Goal: Task Accomplishment & Management: Use online tool/utility

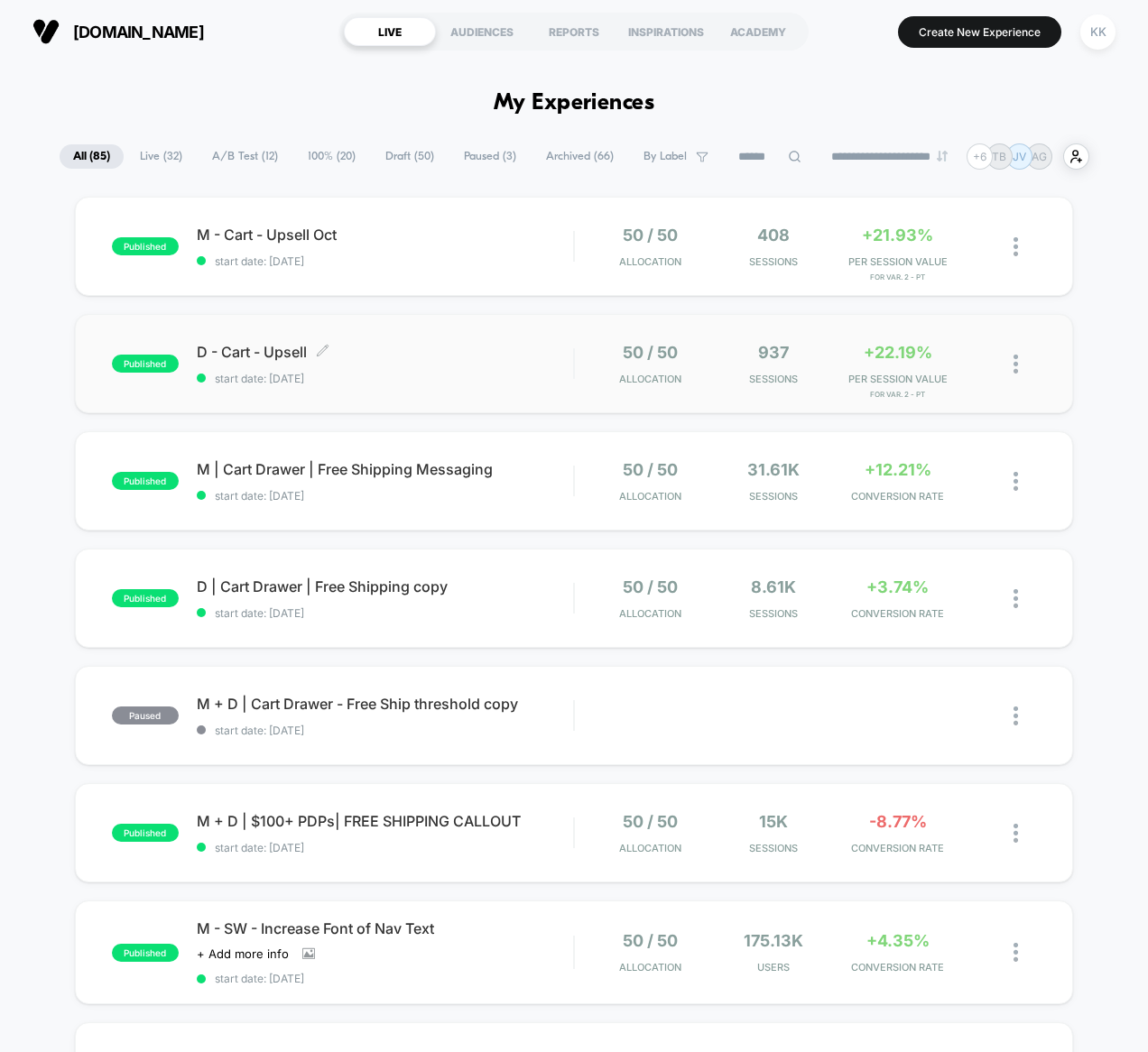
click at [529, 355] on span "D - Cart - Upsell Click to edit experience details" at bounding box center [385, 352] width 377 height 18
click at [488, 365] on div "D - Cart - Upsell Click to edit experience details Click to edit experience det…" at bounding box center [385, 364] width 377 height 42
click at [397, 237] on span "M - Cart - Upsell Oct Click to edit experience details" at bounding box center [385, 234] width 377 height 18
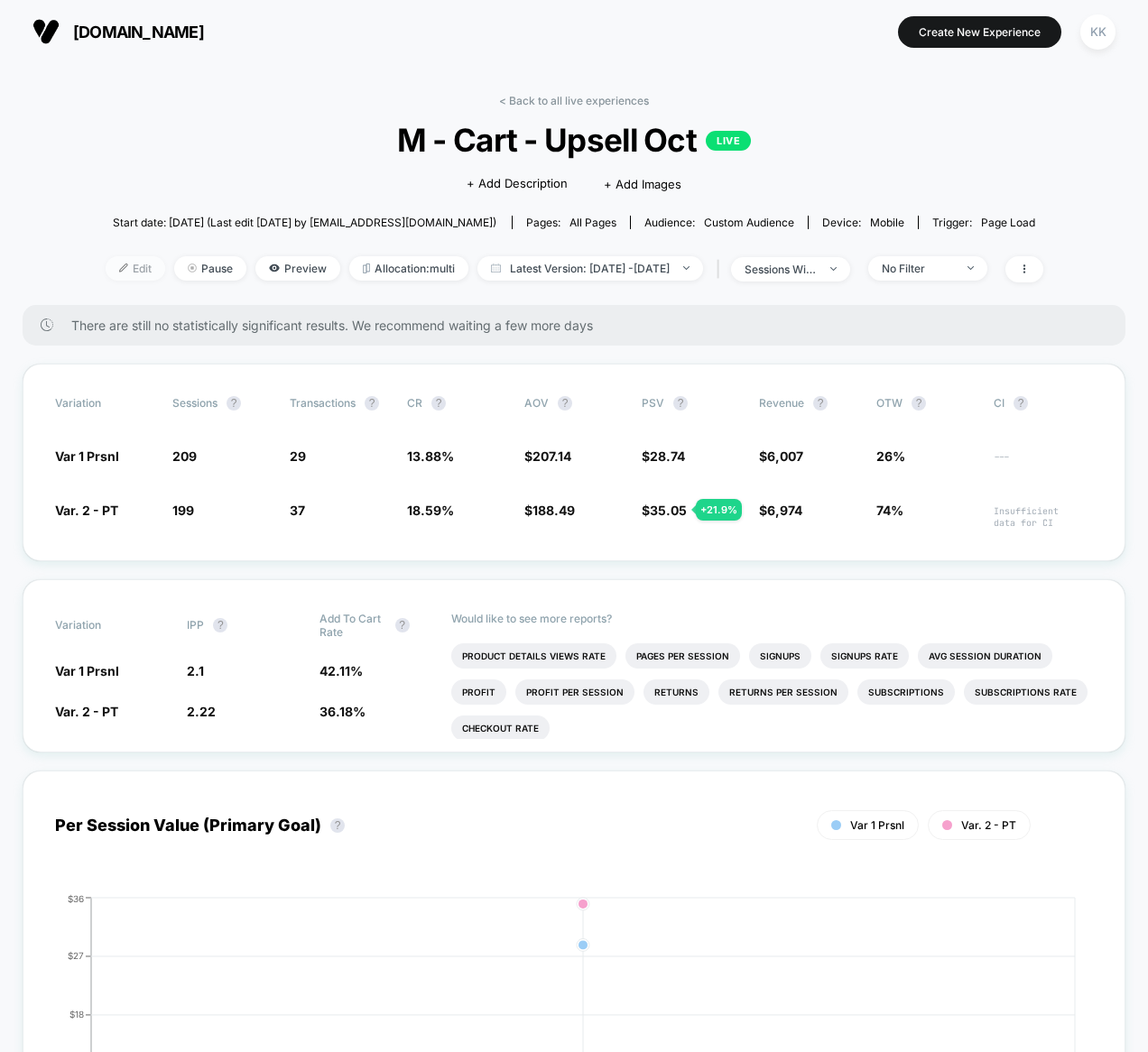
click at [116, 268] on span "Edit" at bounding box center [135, 268] width 59 height 25
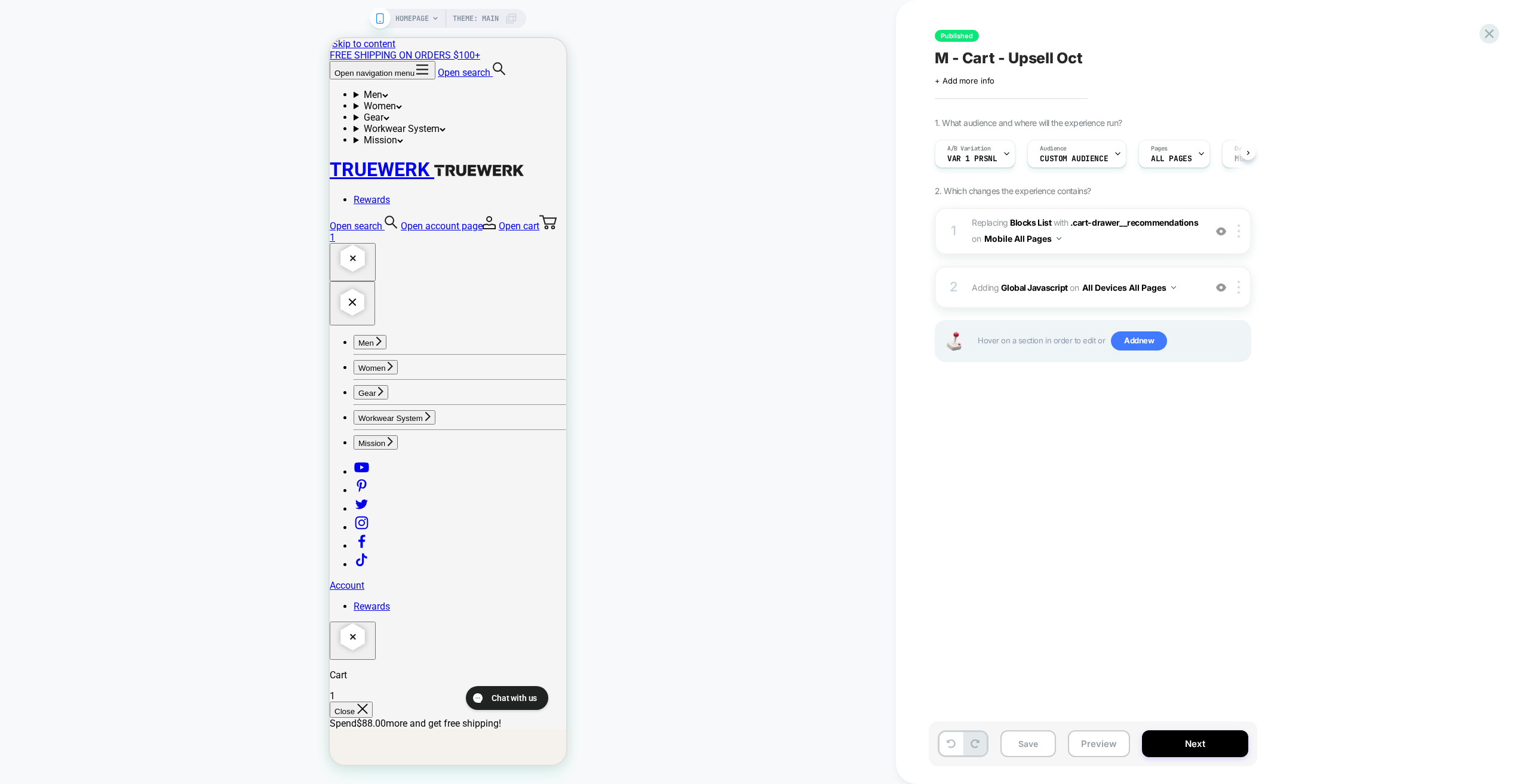
scroll to position [0, 1]
click at [759, 146] on div at bounding box center [1117, 153] width 8 height 27
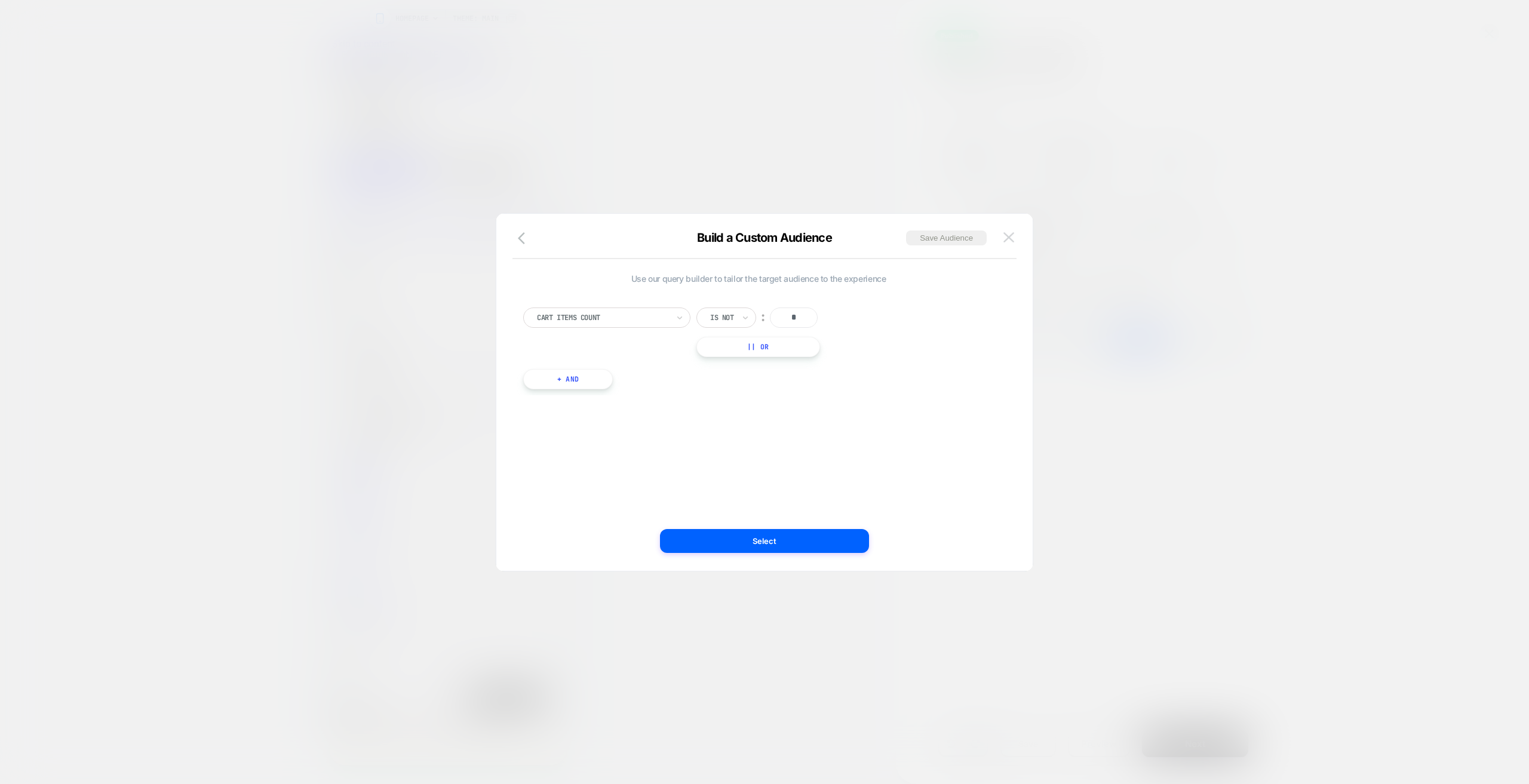
click at [759, 231] on button at bounding box center [1009, 238] width 18 height 18
